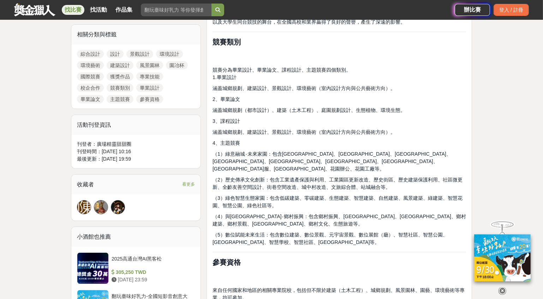
scroll to position [314, 0]
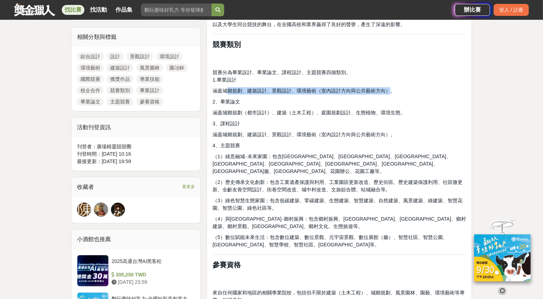
drag, startPoint x: 234, startPoint y: 91, endPoint x: 390, endPoint y: 85, distance: 155.5
click at [390, 88] on span "涵蓋城鄉規劃、建築設計、景觀設計、環境藝術（室內設計方向與公共藝術方向）。" at bounding box center [304, 91] width 183 height 6
click at [391, 88] on span "涵蓋城鄉規劃、建築設計、景觀設計、環境藝術（室內設計方向與公共藝術方向）。" at bounding box center [304, 91] width 183 height 6
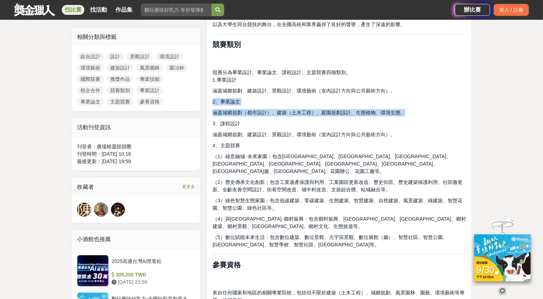
drag, startPoint x: 391, startPoint y: 85, endPoint x: 377, endPoint y: 106, distance: 24.2
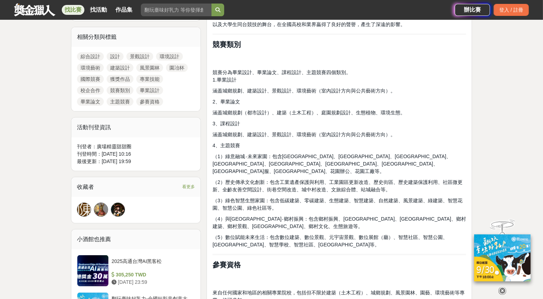
click at [316, 88] on span "涵蓋城鄉規劃、建築設計、景觀設計、環境藝術（室內設計方向與公共藝術方向）。" at bounding box center [304, 91] width 183 height 6
drag, startPoint x: 385, startPoint y: 87, endPoint x: 222, endPoint y: 88, distance: 162.1
click at [220, 136] on span "涵蓋城鄉規劃、建築設計、景觀設計、環境藝術（室內設計方向與公共藝術方向）。" at bounding box center [304, 135] width 183 height 6
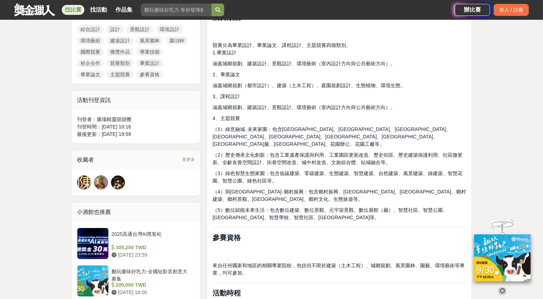
scroll to position [346, 0]
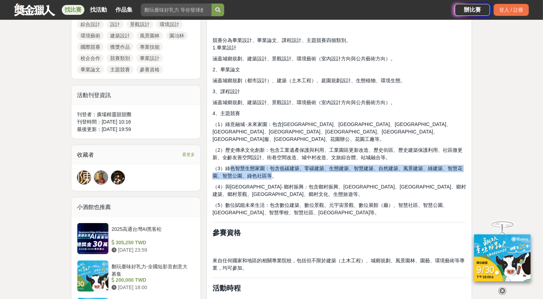
drag, startPoint x: 241, startPoint y: 156, endPoint x: 271, endPoint y: 168, distance: 31.7
click at [271, 168] on span "（3）綠色智慧生態家園：包含低碳建築、零碳建築、生態建築、智慧建築、自然建築、風景建築、綠建築、智慧花園、智慧公園、綠色社區等。" at bounding box center [338, 172] width 250 height 13
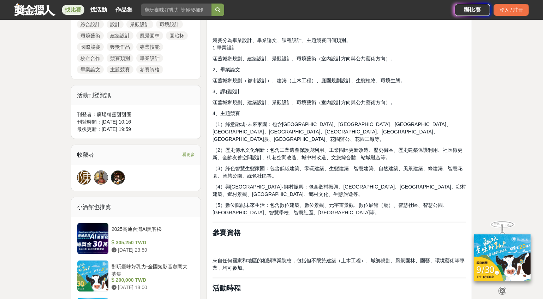
click at [286, 202] on span "（5）數位賦能未來生活：包含數位建築、數位景觀、元宇宙景觀、數位展館（廳）、智慧社區、智慧公園、[GEOGRAPHIC_DATA]、智慧學校、智慧社區、[GE…" at bounding box center [330, 208] width 235 height 13
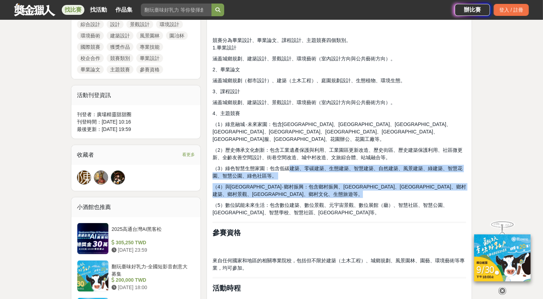
drag, startPoint x: 323, startPoint y: 208, endPoint x: 289, endPoint y: 160, distance: 58.9
click at [287, 167] on p "（3）綠色智慧生態家園：包含低碳建築、零碳建築、生態建築、智慧建築、自然建築、風景建築、綠建築、智慧花園、智慧公園、綠色社區等。" at bounding box center [340, 172] width 254 height 15
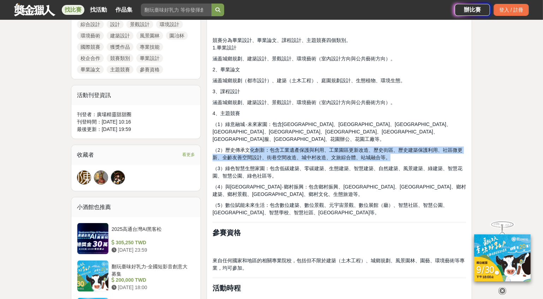
drag, startPoint x: 295, startPoint y: 141, endPoint x: 389, endPoint y: 147, distance: 94.5
click at [389, 147] on span "（2）歷史傳承文化創新：包含工業遺產保護與利用、工業園區更新改造、歷史街區、歷史建築保護利用、社區微更新、全齡友善空間設計、街巷空間改造、城中村改造、文旅綜合…" at bounding box center [338, 153] width 250 height 13
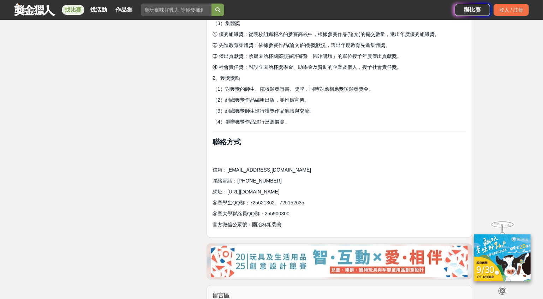
scroll to position [1260, 0]
